Goal: Task Accomplishment & Management: Manage account settings

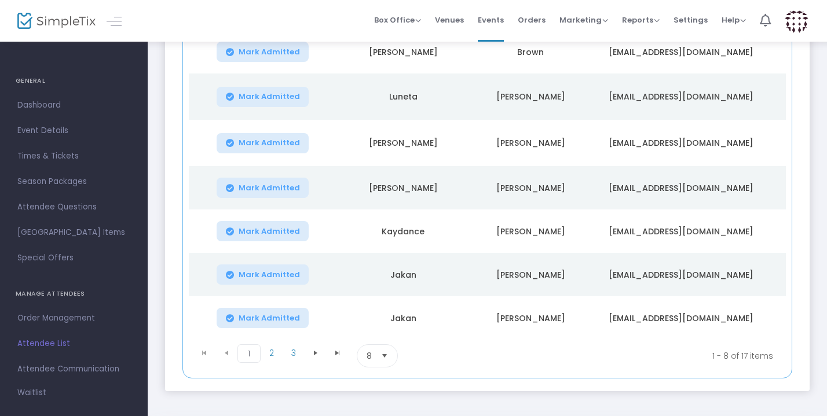
scroll to position [255, 0]
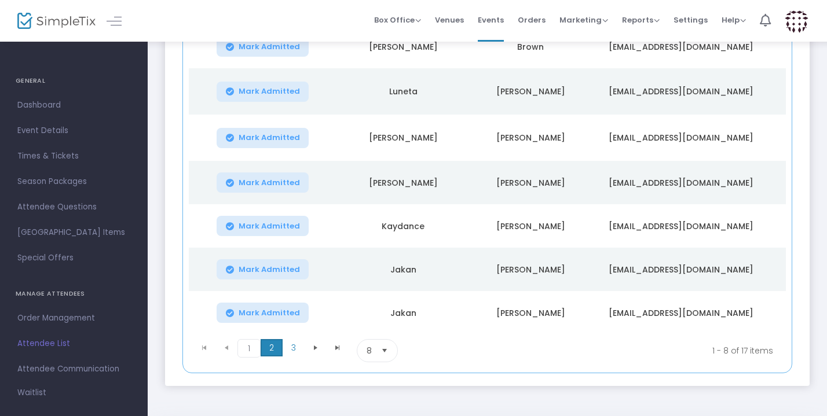
click at [279, 342] on span "2" at bounding box center [272, 347] width 22 height 17
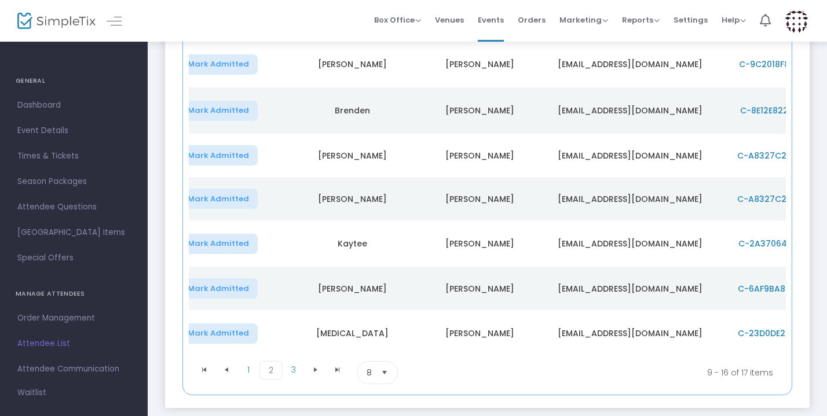
scroll to position [241, 0]
click at [297, 362] on span "3" at bounding box center [294, 370] width 22 height 17
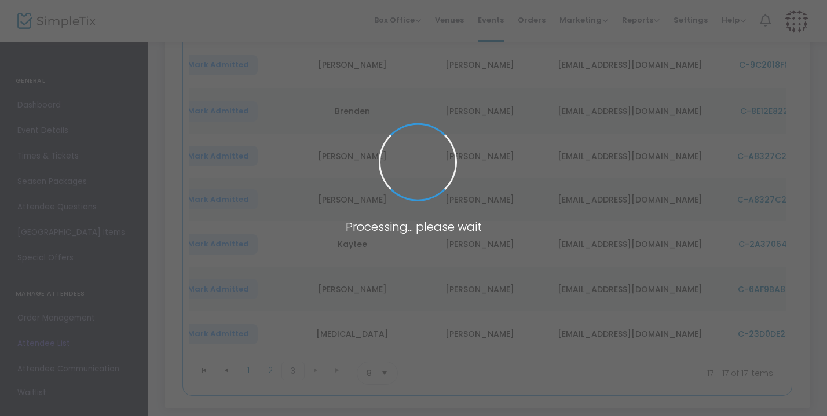
scroll to position [0, 0]
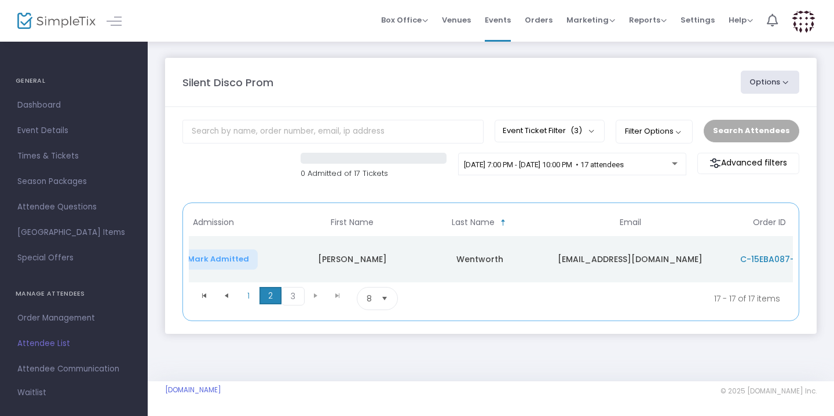
click at [273, 300] on span "2" at bounding box center [270, 295] width 22 height 17
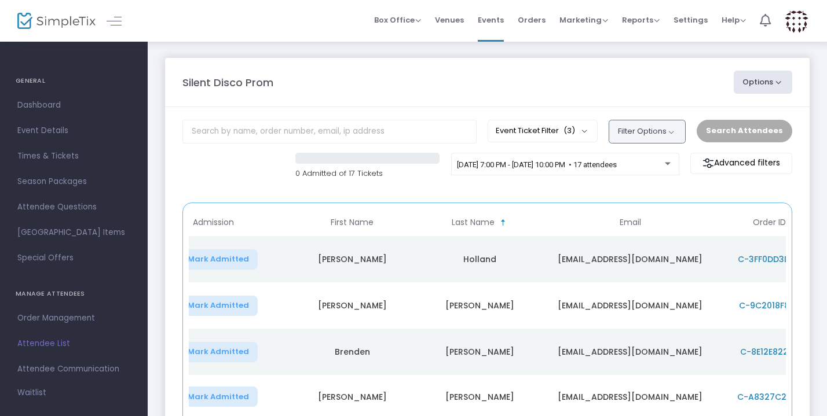
click at [671, 131] on button "Filter Options" at bounding box center [647, 131] width 77 height 23
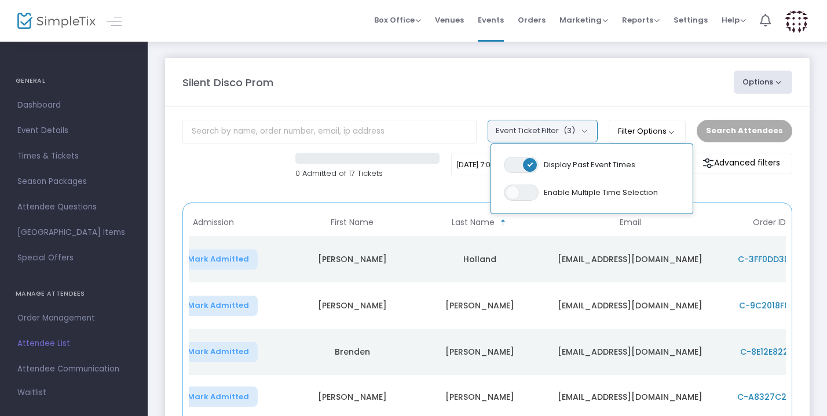
click at [581, 133] on button "Event Ticket Filter (3)" at bounding box center [543, 131] width 110 height 22
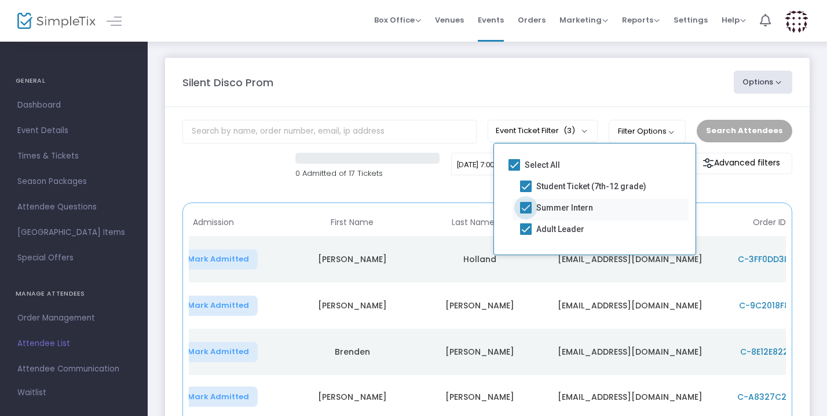
click at [527, 209] on span at bounding box center [526, 208] width 12 height 12
click at [526, 214] on input "Summer Intern" at bounding box center [525, 214] width 1 height 1
checkbox input "false"
click at [527, 226] on span at bounding box center [526, 229] width 12 height 12
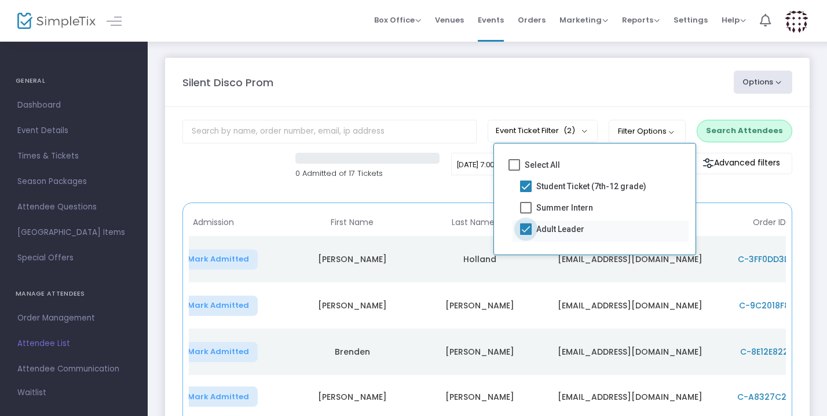
click at [526, 235] on input "Adult Leader" at bounding box center [525, 235] width 1 height 1
checkbox input "false"
click at [526, 209] on span at bounding box center [526, 208] width 12 height 12
click at [526, 214] on input "Summer Intern" at bounding box center [525, 214] width 1 height 1
checkbox input "true"
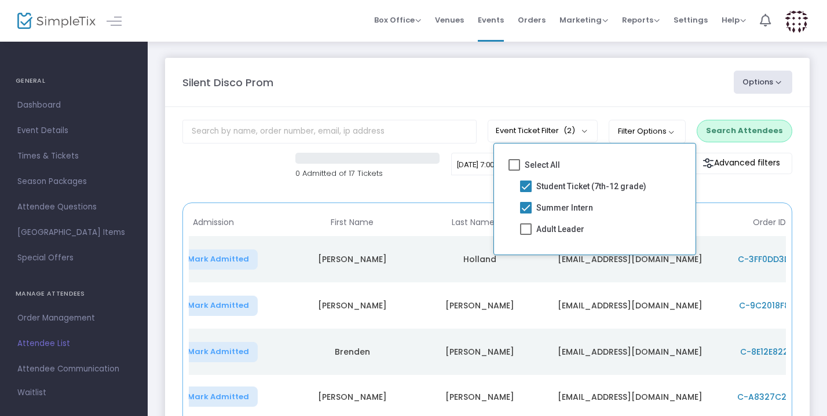
click at [728, 137] on button "Search Attendees" at bounding box center [745, 131] width 96 height 22
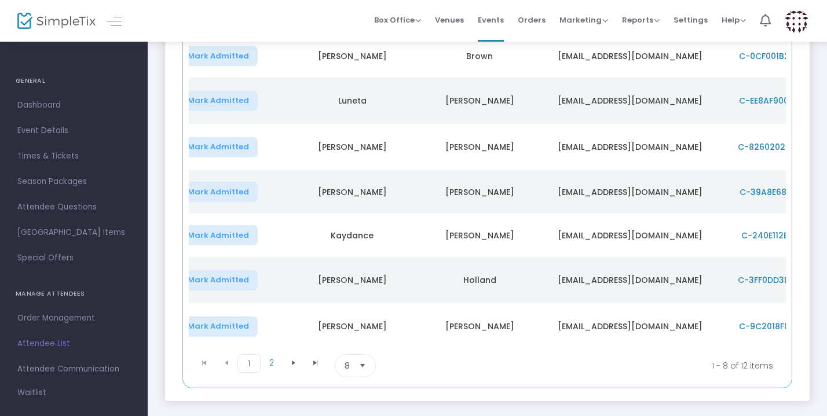
scroll to position [250, 0]
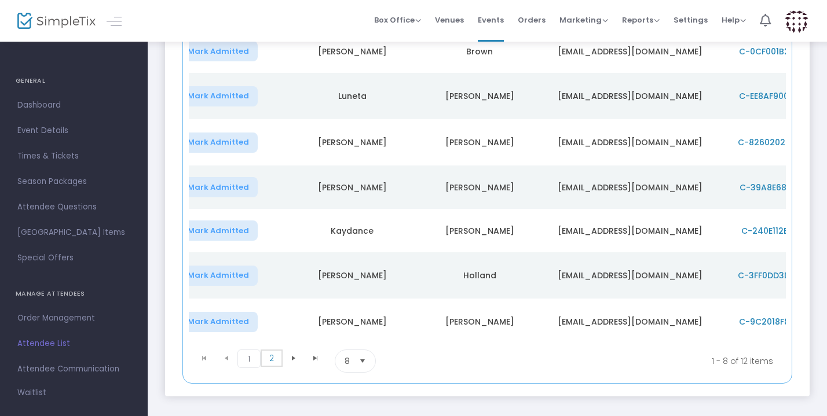
click at [275, 353] on span "2" at bounding box center [272, 358] width 22 height 17
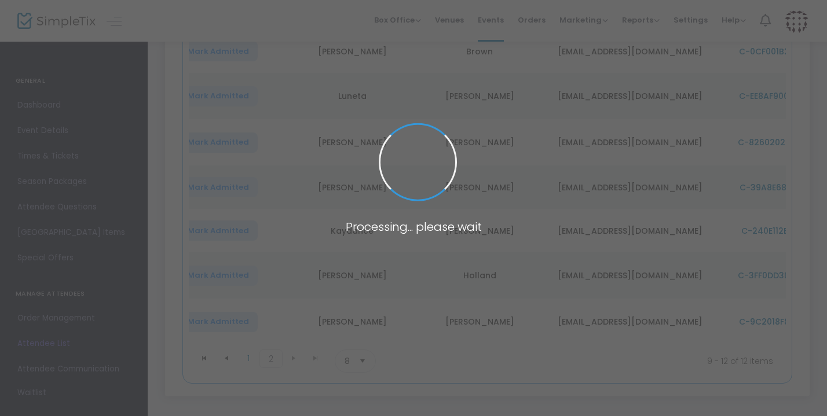
scroll to position [124, 0]
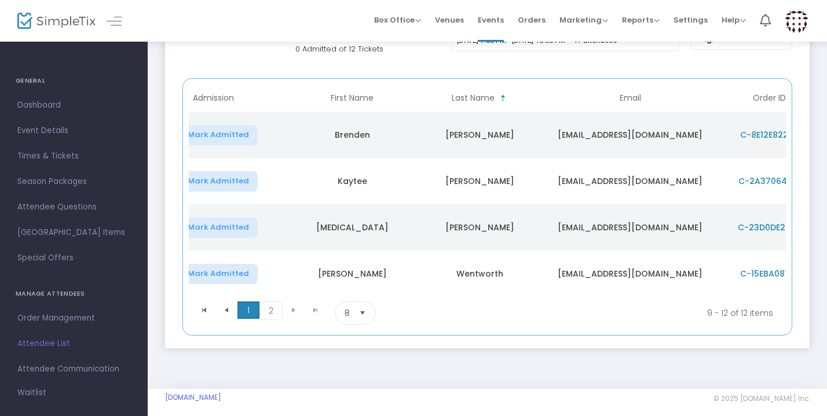
click at [250, 303] on span "1" at bounding box center [248, 310] width 22 height 17
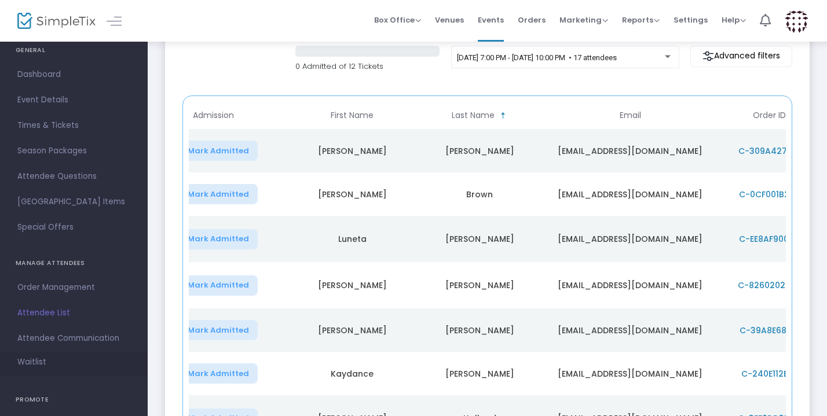
scroll to position [25, 0]
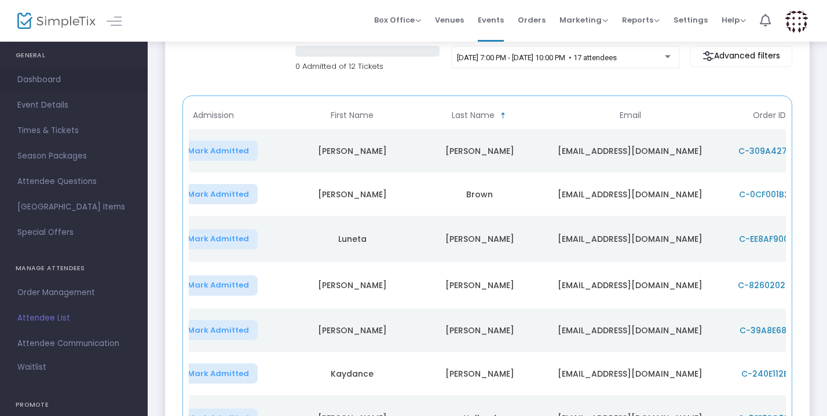
click at [42, 82] on span "Dashboard" at bounding box center [73, 79] width 113 height 15
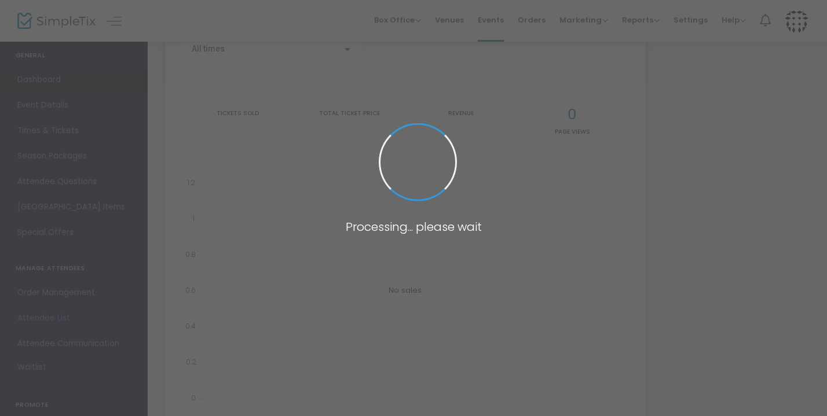
type input "[URL][DOMAIN_NAME]"
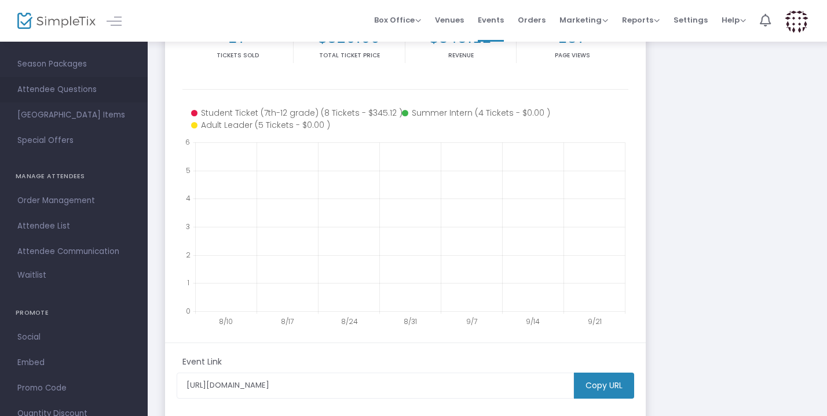
scroll to position [130, 0]
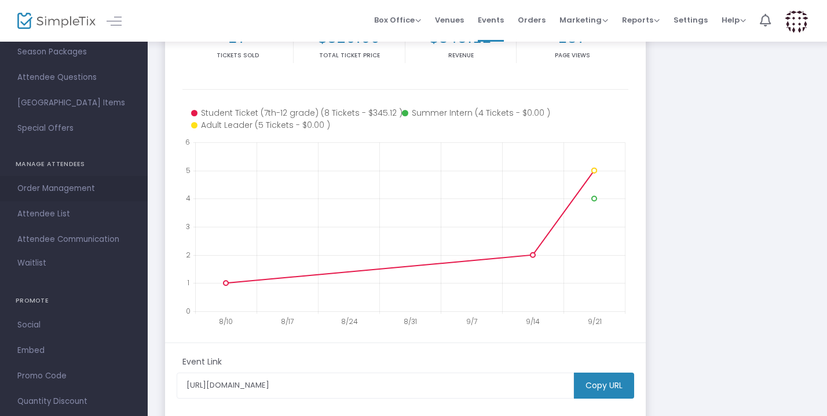
click at [43, 187] on span "Order Management" at bounding box center [73, 188] width 113 height 15
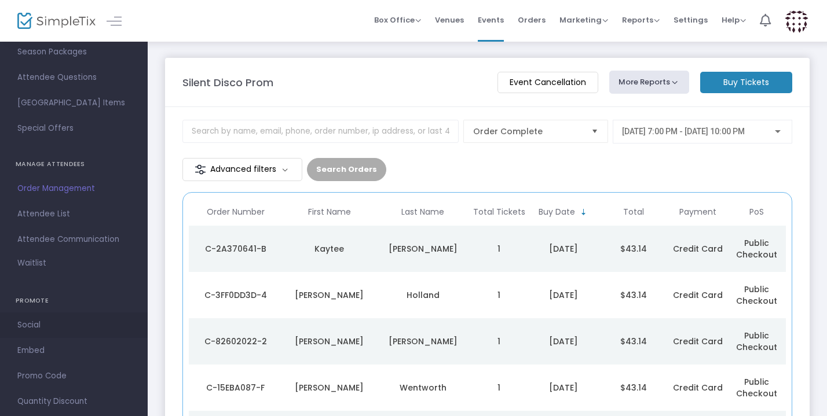
click at [32, 327] on span "Social" at bounding box center [73, 325] width 113 height 15
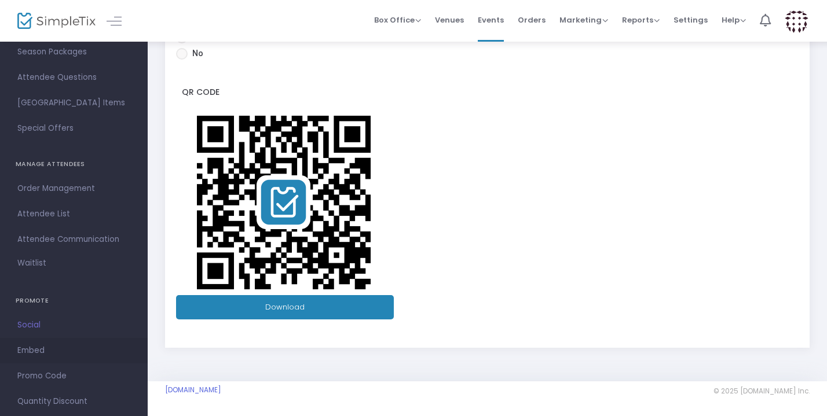
scroll to position [283, 0]
click at [19, 349] on span "Embed" at bounding box center [73, 350] width 113 height 15
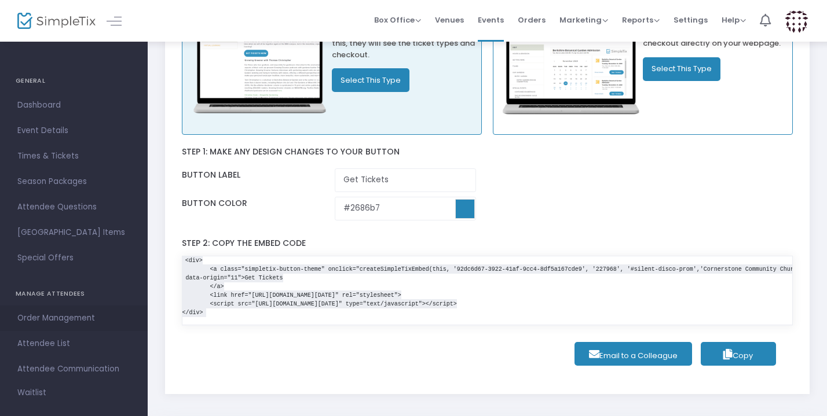
click at [66, 321] on span "Order Management" at bounding box center [73, 318] width 113 height 15
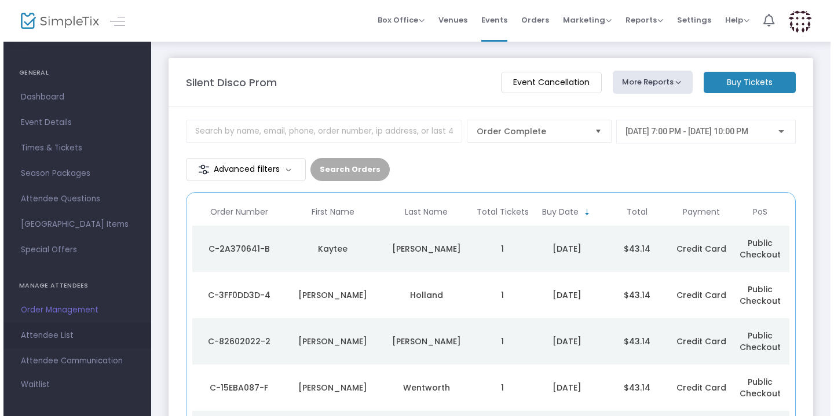
scroll to position [1, 0]
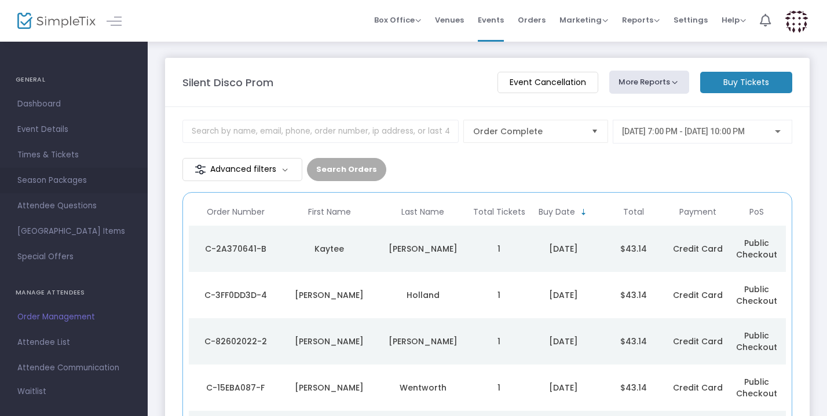
click at [39, 182] on span "Season Packages" at bounding box center [73, 180] width 113 height 15
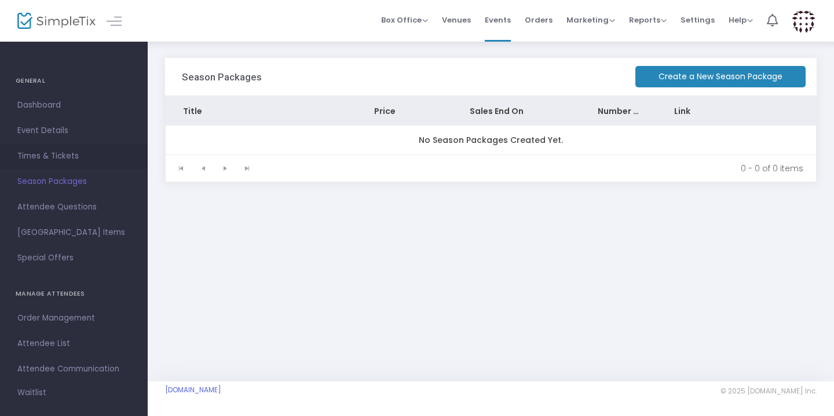
click at [38, 152] on span "Times & Tickets" at bounding box center [73, 156] width 113 height 15
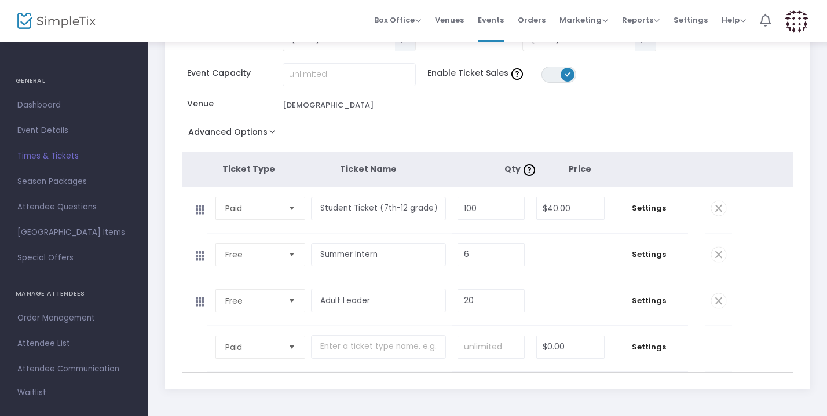
scroll to position [88, 0]
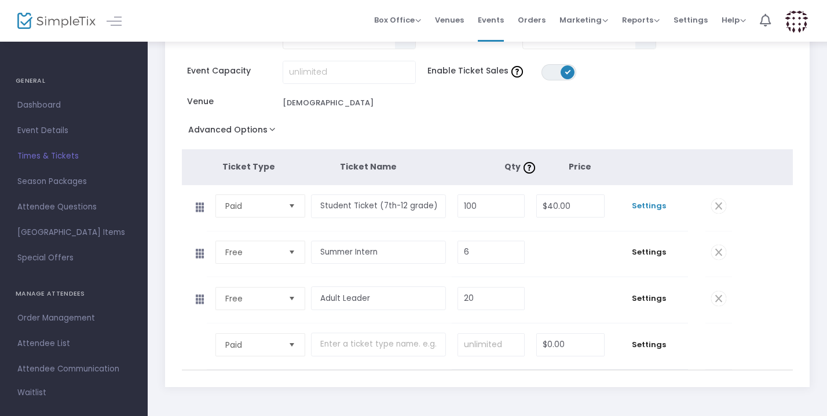
click at [654, 205] on span "Settings" at bounding box center [649, 206] width 66 height 12
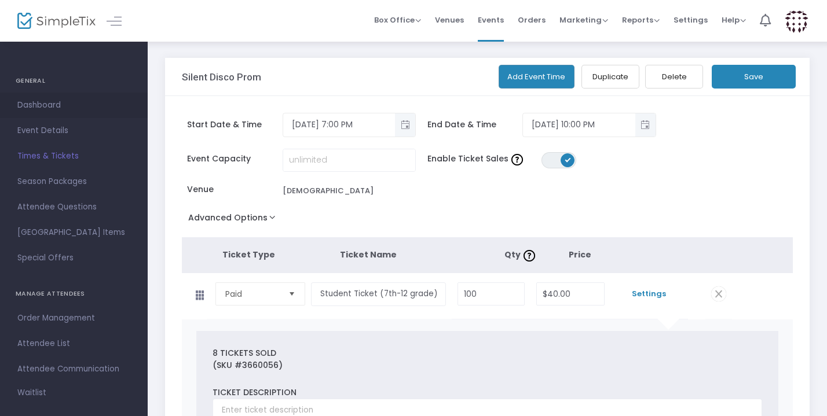
scroll to position [0, 0]
click at [39, 102] on span "Dashboard" at bounding box center [73, 105] width 113 height 15
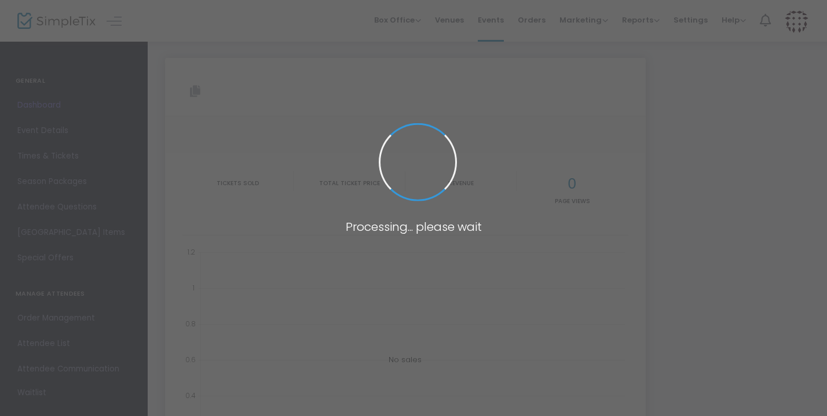
type input "[URL][DOMAIN_NAME]"
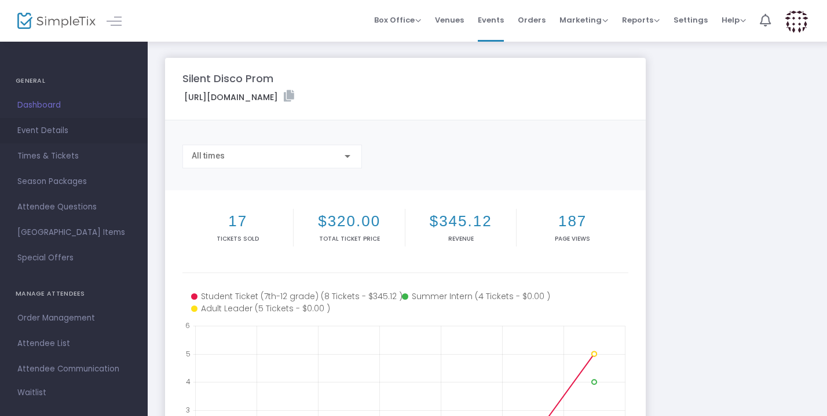
click at [32, 134] on span "Event Details" at bounding box center [73, 130] width 113 height 15
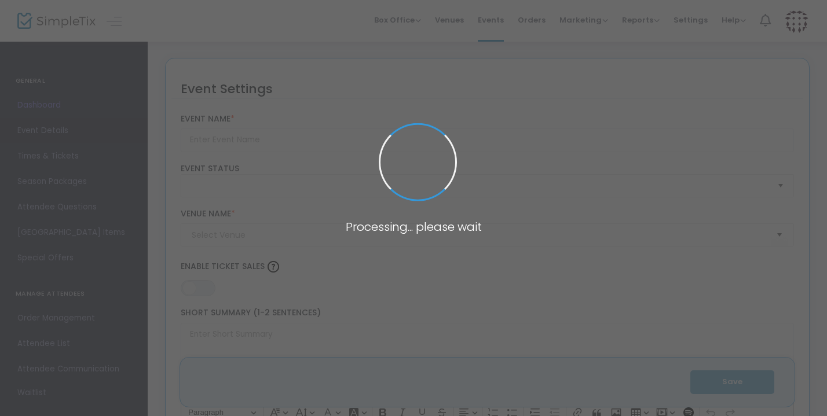
type input "Silent Disco Prom"
type textarea "🎧 Silent Disco Prom Night🗓️ [DATE] | ⏰ 7PM–10PM | 📍Cornerstone Manteca🎟️ Ticket…"
type input "Buy Tickets"
checkbox input "true"
type input "[DEMOGRAPHIC_DATA]"
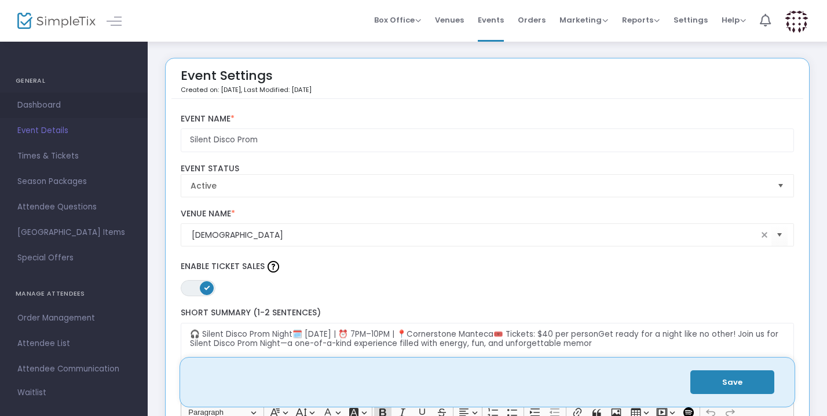
click at [45, 105] on span "Dashboard" at bounding box center [73, 105] width 113 height 15
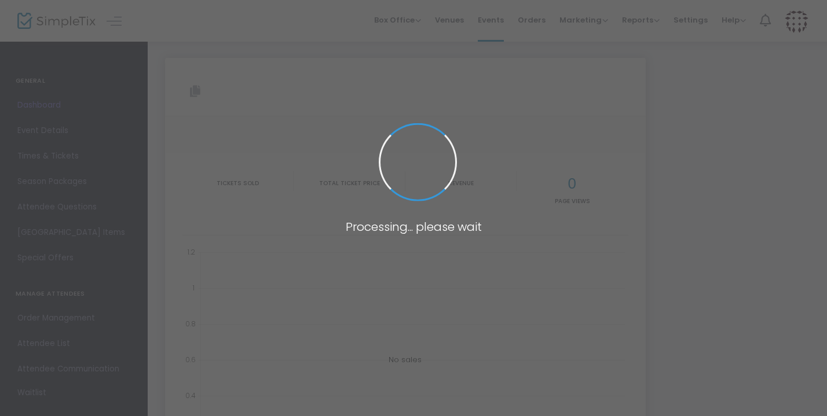
type input "[URL][DOMAIN_NAME]"
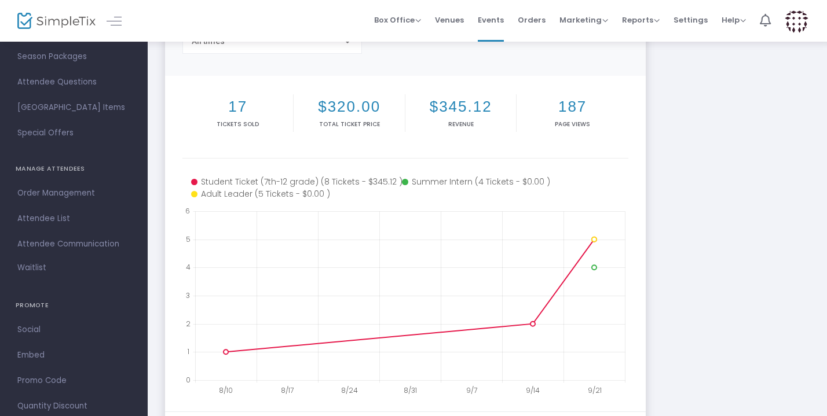
scroll to position [115, 0]
